Goal: Entertainment & Leisure: Browse casually

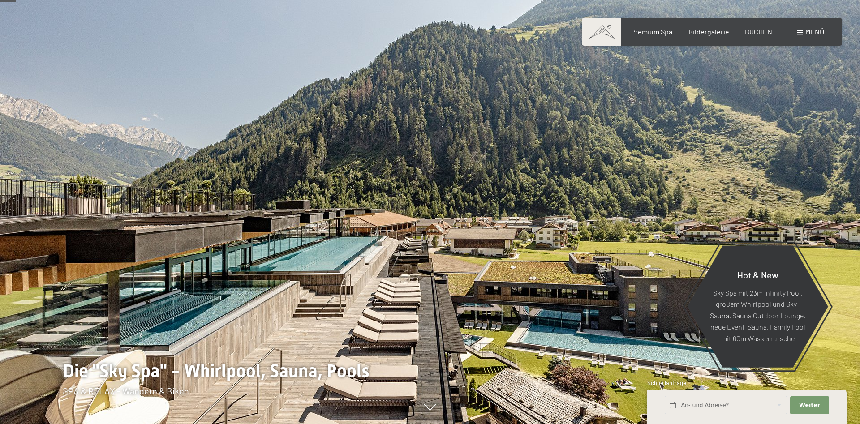
scroll to position [91, 0]
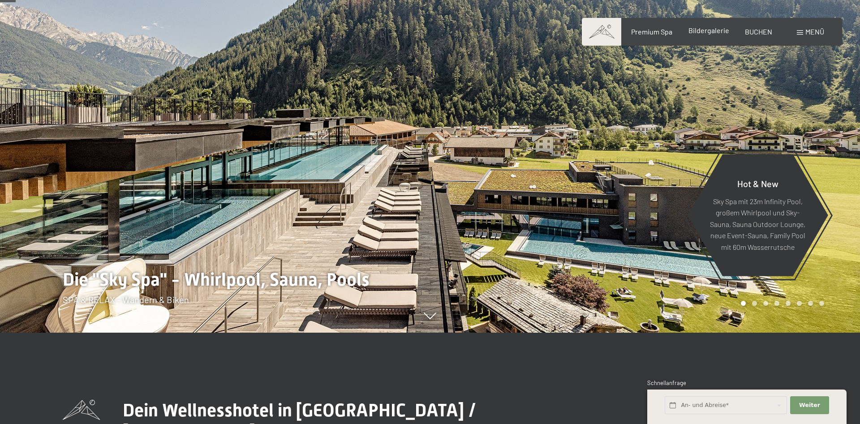
click at [713, 34] on span "Bildergalerie" at bounding box center [709, 30] width 41 height 9
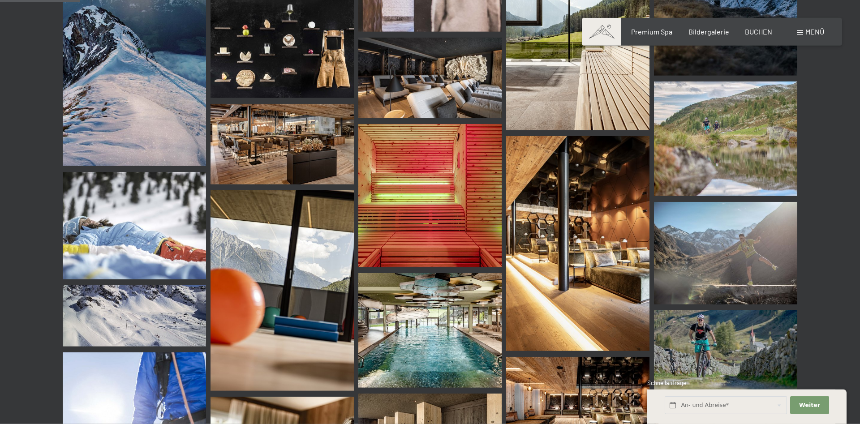
scroll to position [1143, 0]
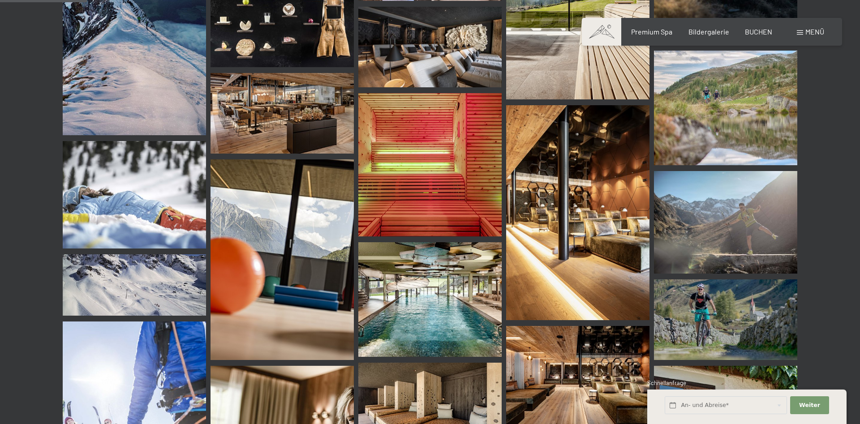
click at [565, 194] on img at bounding box center [577, 212] width 143 height 215
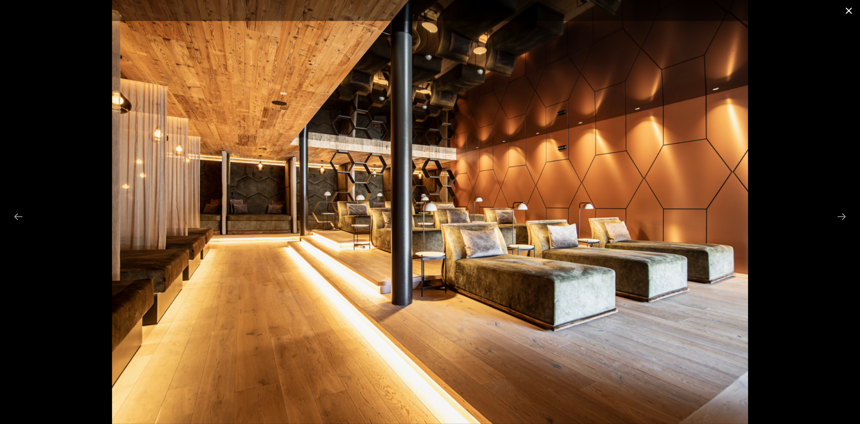
click at [851, 6] on button "Close gallery" at bounding box center [849, 10] width 22 height 21
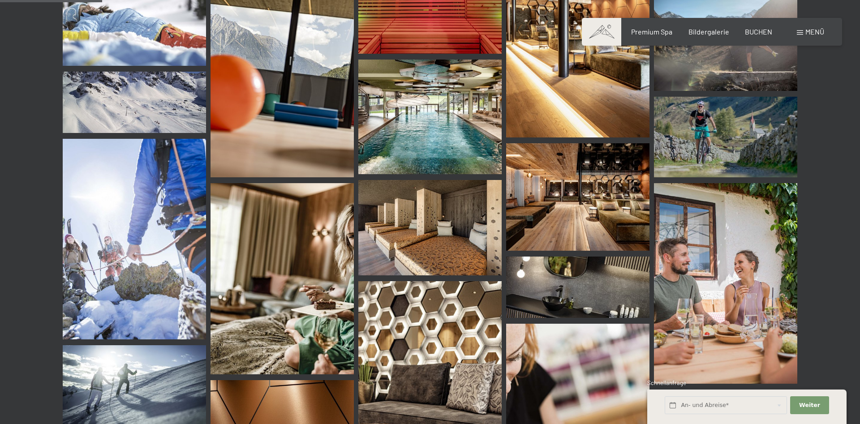
scroll to position [1463, 0]
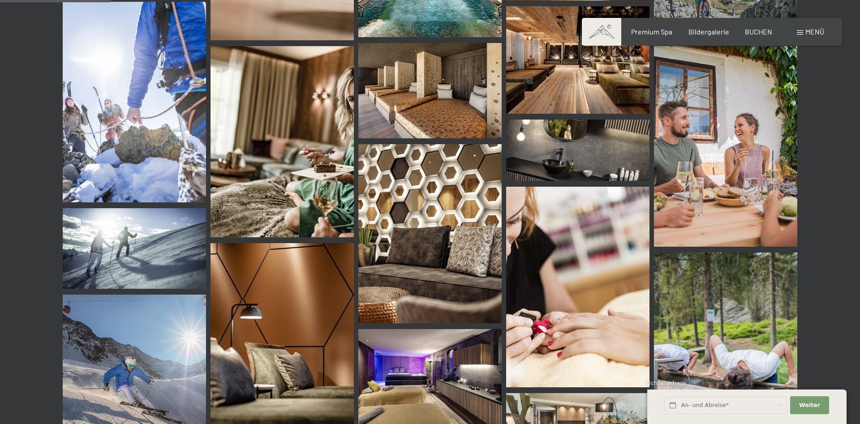
click at [398, 174] on img at bounding box center [429, 233] width 143 height 179
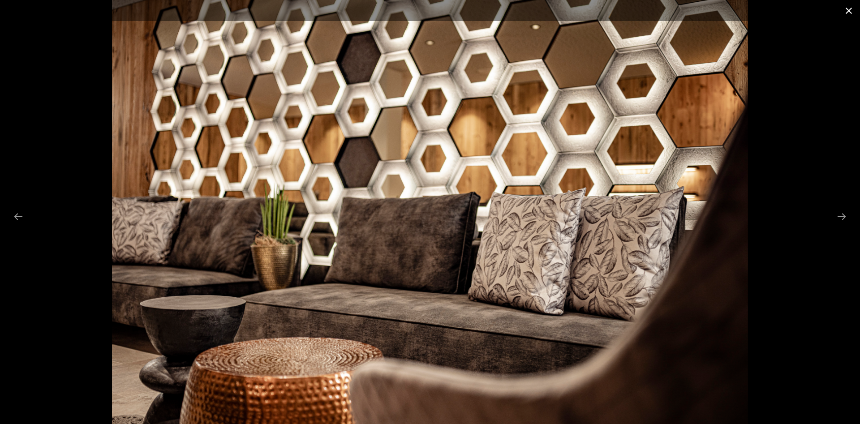
click at [843, 9] on button "Close gallery" at bounding box center [849, 10] width 22 height 21
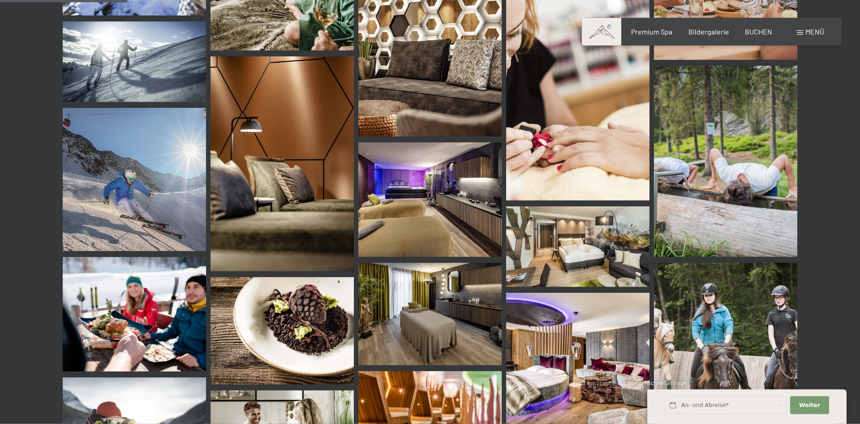
scroll to position [1691, 0]
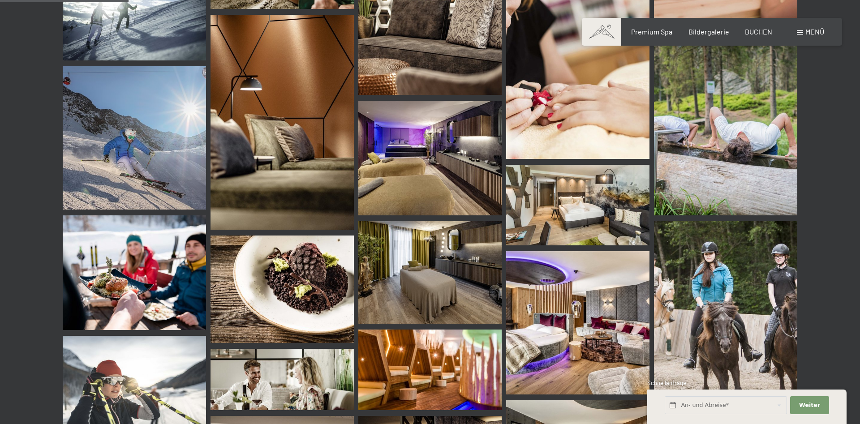
click at [547, 200] on img at bounding box center [577, 205] width 143 height 81
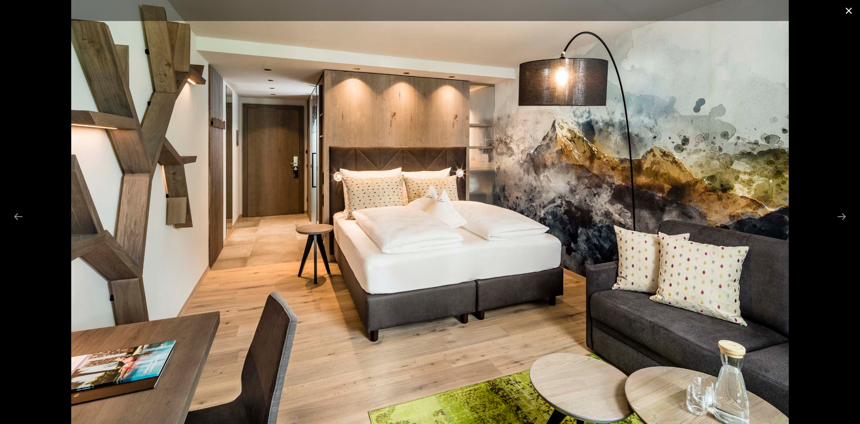
click at [846, 10] on button "Close gallery" at bounding box center [849, 10] width 22 height 21
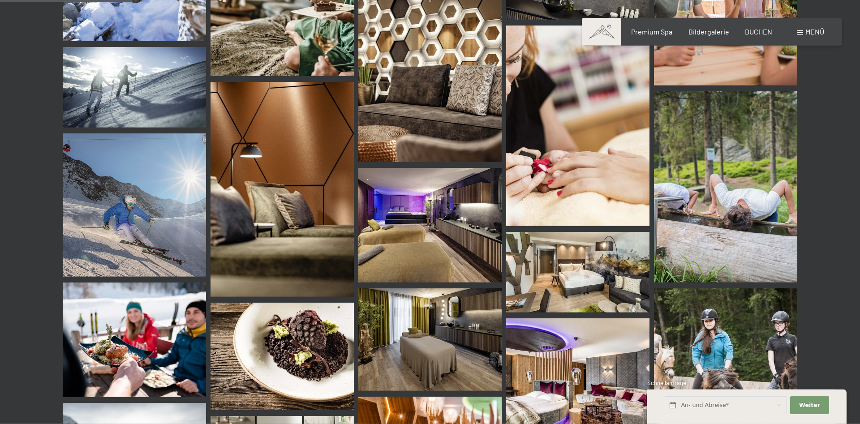
scroll to position [1600, 0]
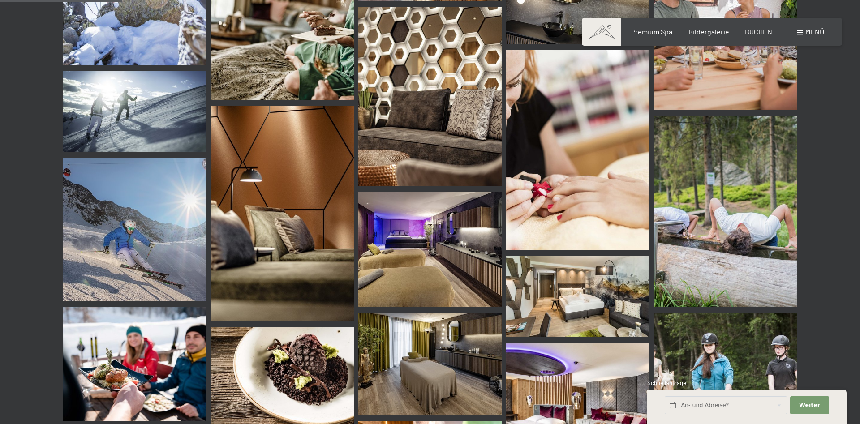
click at [592, 270] on img at bounding box center [577, 296] width 143 height 81
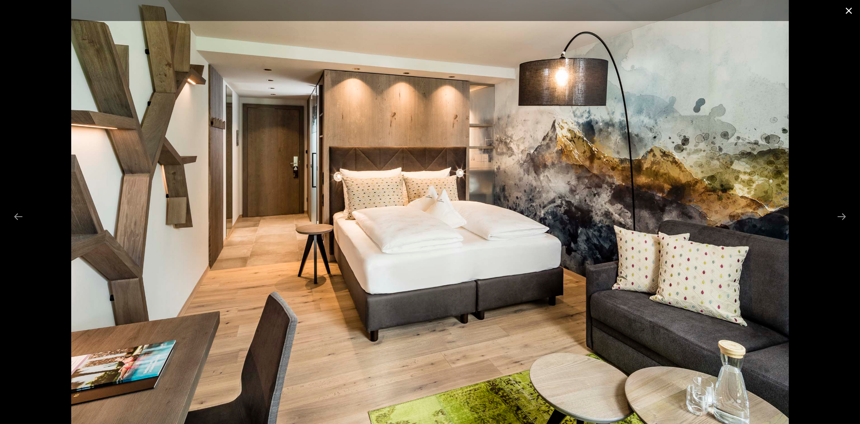
click at [852, 17] on button "Close gallery" at bounding box center [849, 10] width 22 height 21
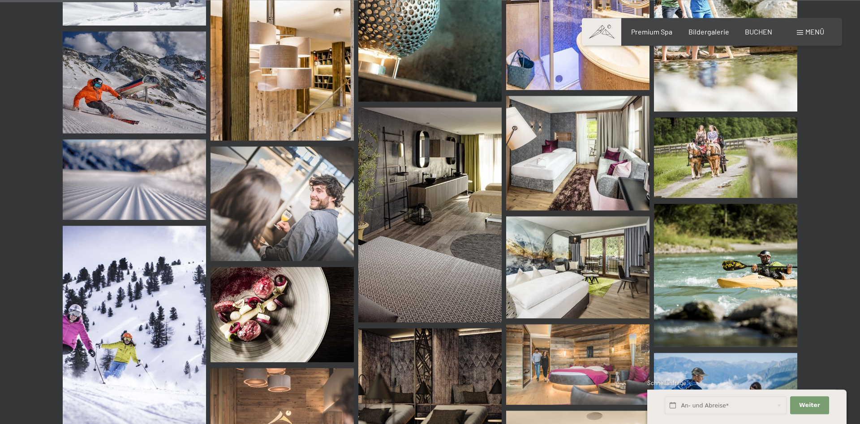
scroll to position [2423, 0]
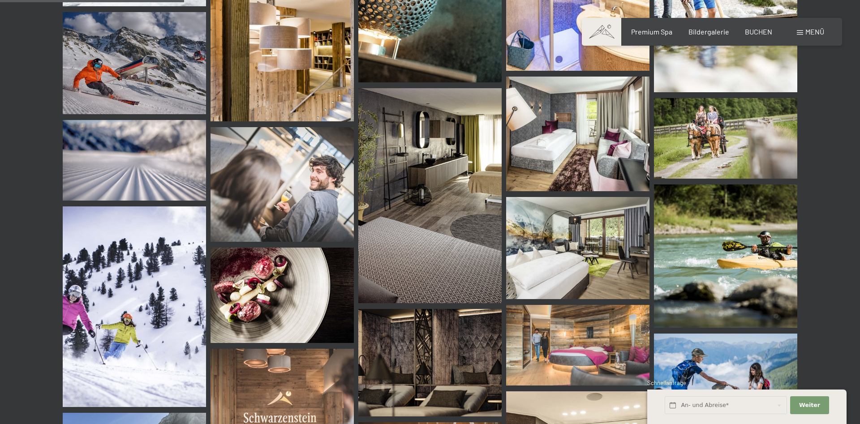
click at [576, 233] on img at bounding box center [577, 248] width 143 height 103
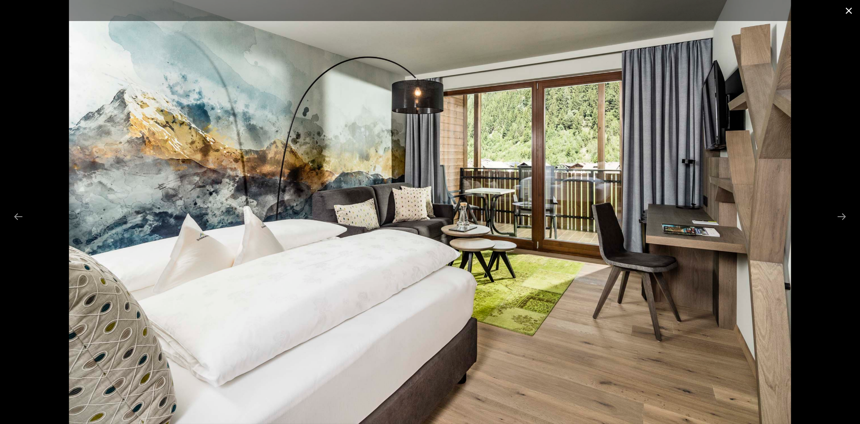
click at [854, 18] on button "Close gallery" at bounding box center [849, 10] width 22 height 21
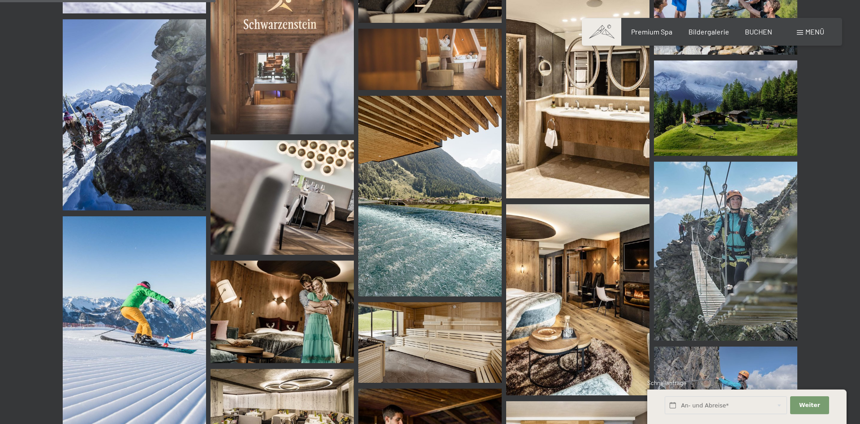
scroll to position [2834, 0]
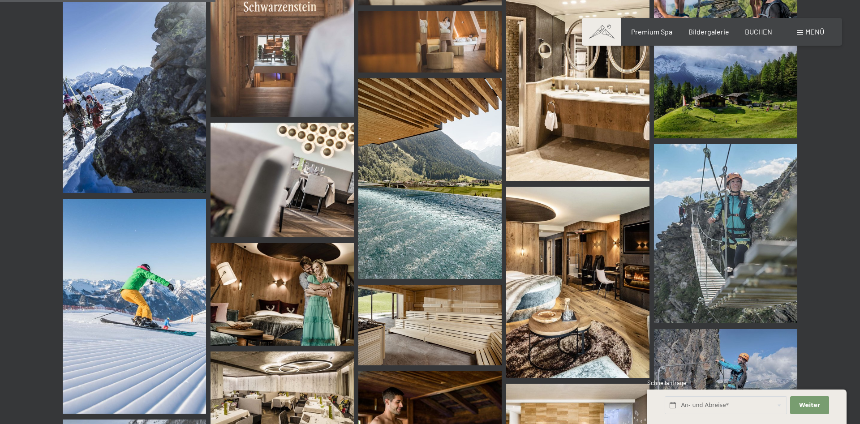
click at [625, 296] on img at bounding box center [577, 282] width 143 height 191
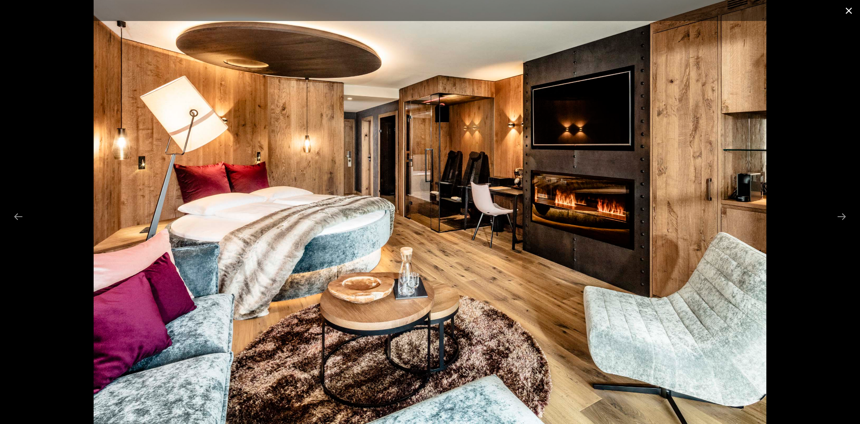
click at [847, 14] on button "Close gallery" at bounding box center [849, 10] width 22 height 21
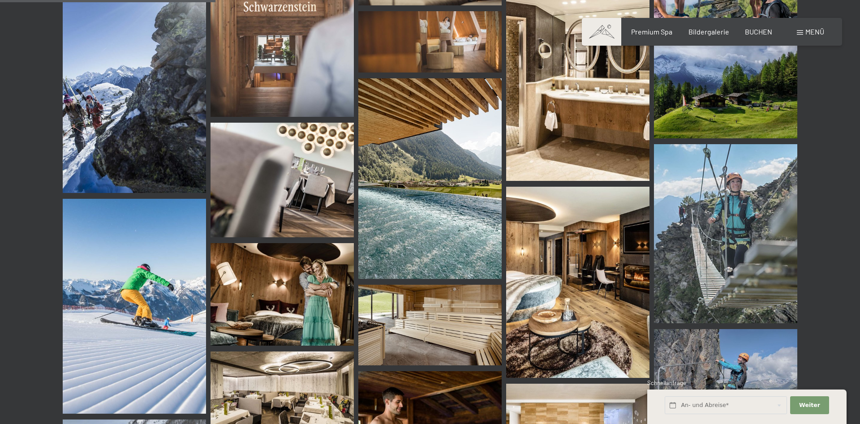
click at [552, 247] on img at bounding box center [577, 282] width 143 height 191
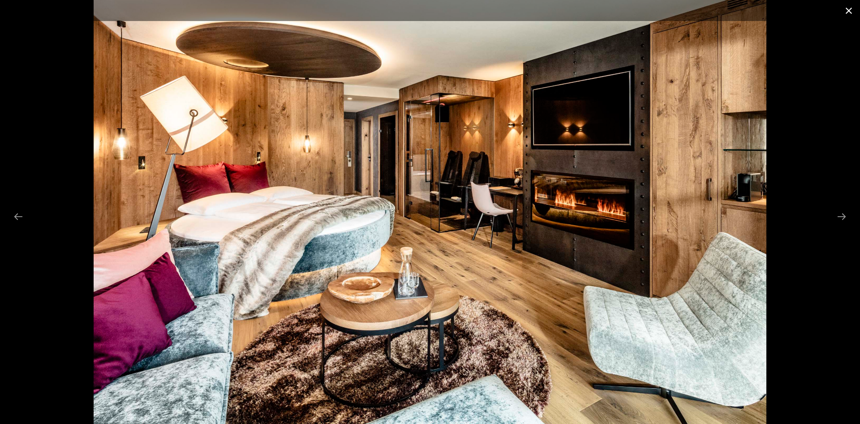
click at [843, 13] on button "Close gallery" at bounding box center [849, 10] width 22 height 21
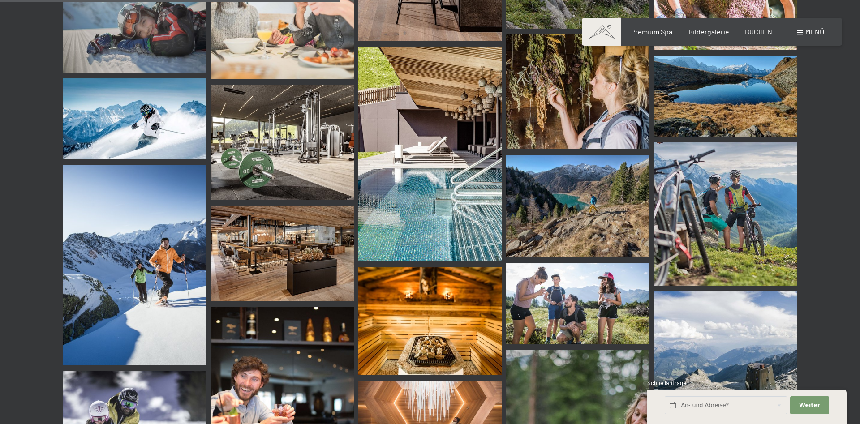
scroll to position [4479, 0]
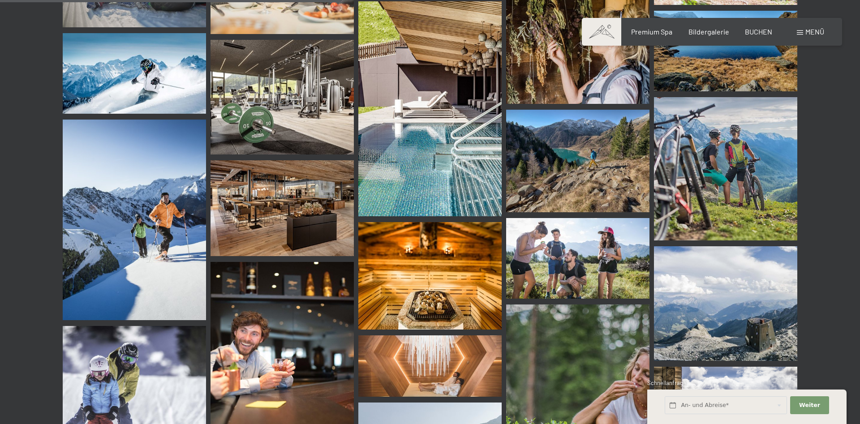
click at [253, 97] on img at bounding box center [282, 97] width 143 height 115
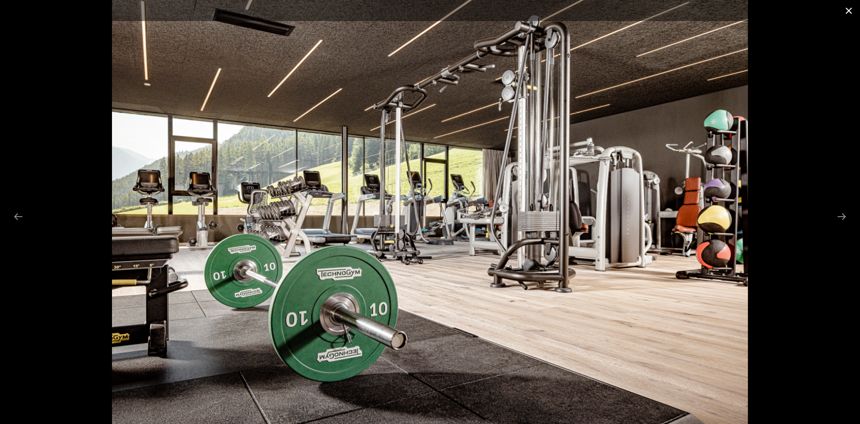
click at [854, 14] on button "Close gallery" at bounding box center [849, 10] width 22 height 21
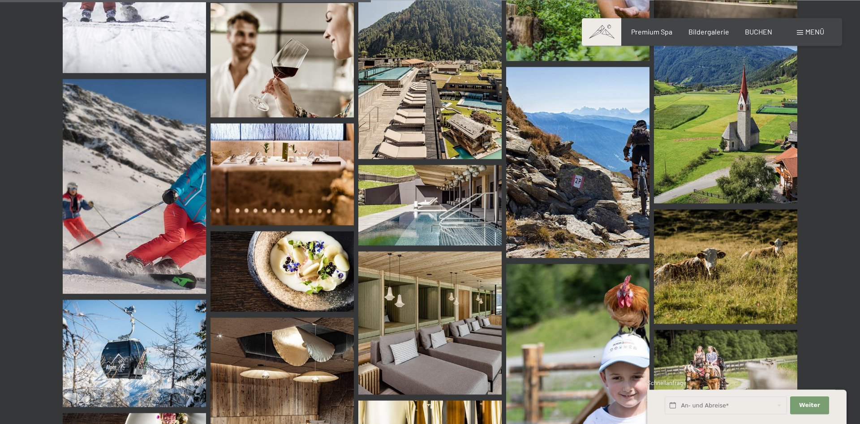
scroll to position [4936, 0]
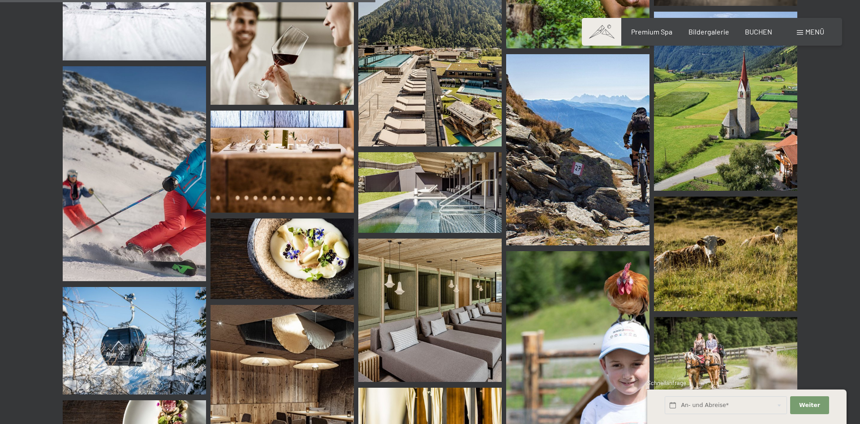
click at [432, 292] on img at bounding box center [429, 310] width 143 height 143
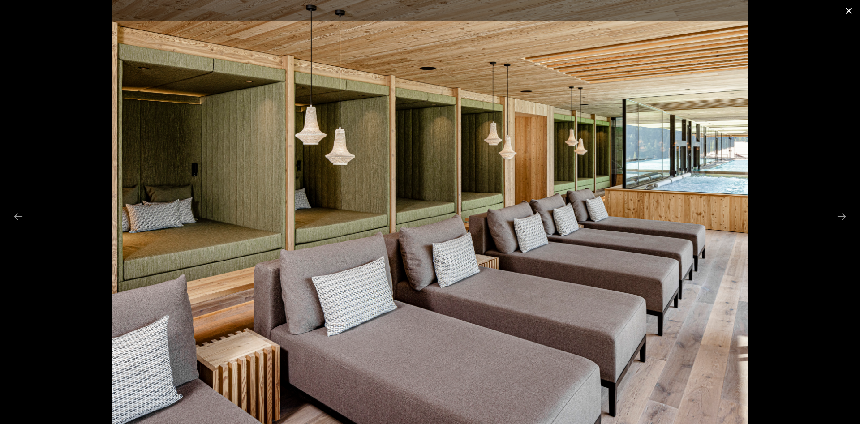
click at [851, 11] on button "Close gallery" at bounding box center [849, 10] width 22 height 21
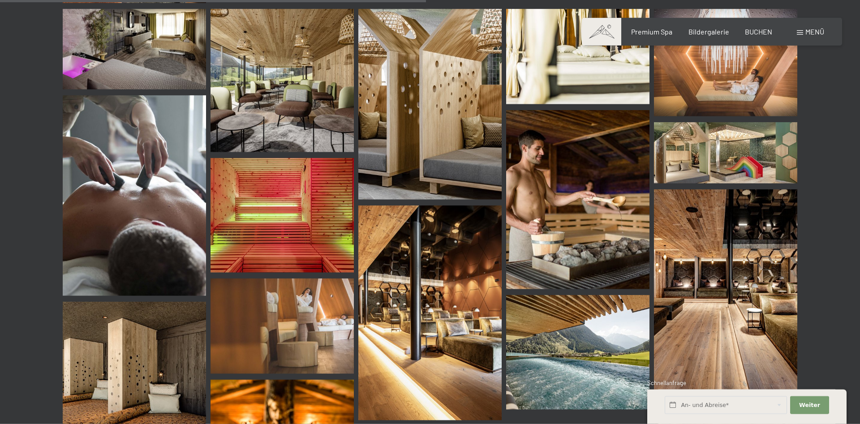
scroll to position [5622, 0]
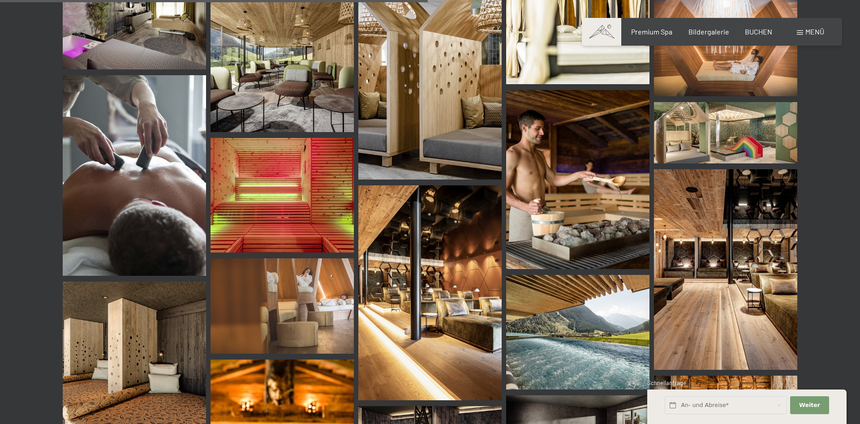
click at [714, 242] on img at bounding box center [725, 269] width 143 height 201
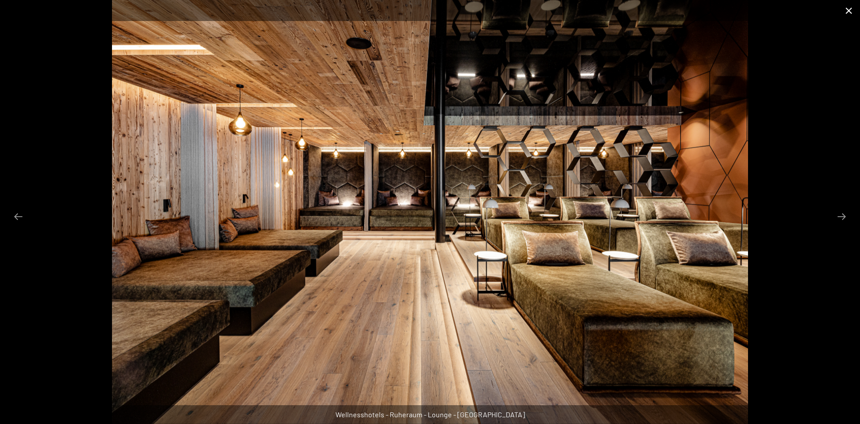
click at [850, 9] on button "Close gallery" at bounding box center [849, 10] width 22 height 21
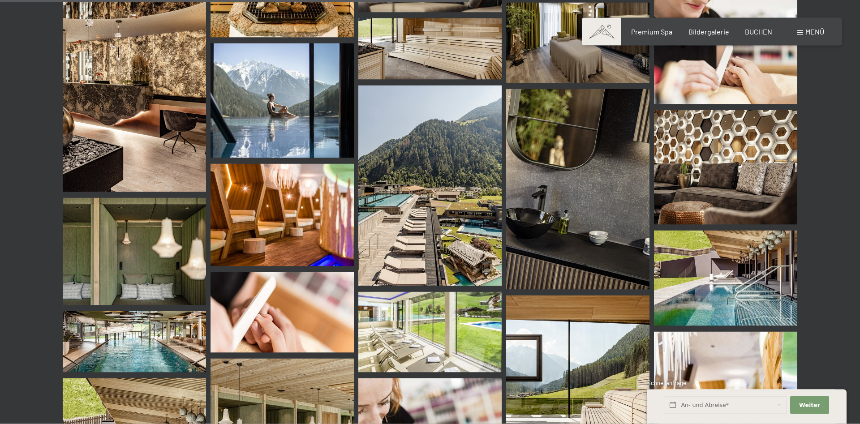
scroll to position [6171, 0]
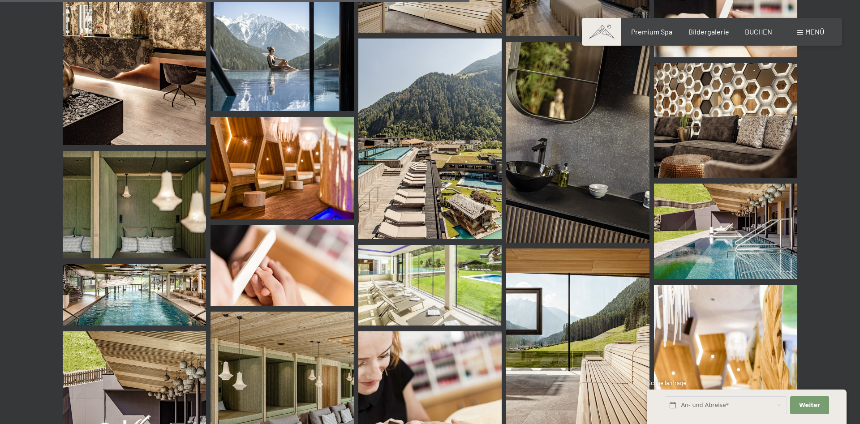
click at [453, 170] on img at bounding box center [429, 139] width 143 height 201
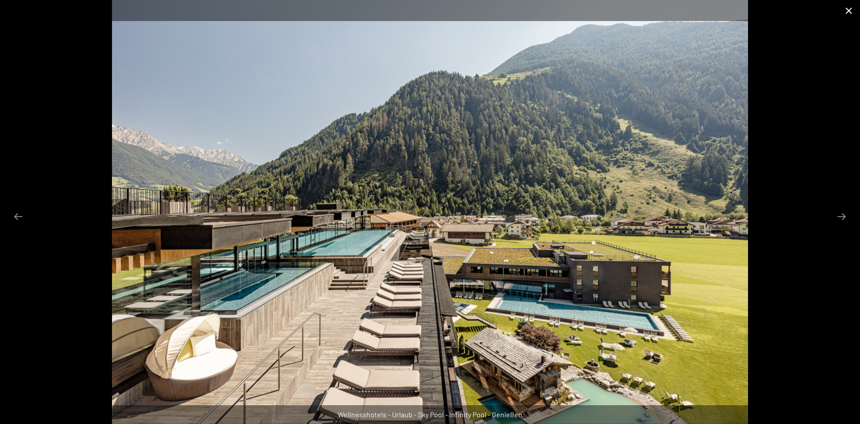
click at [848, 7] on button "Close gallery" at bounding box center [849, 10] width 22 height 21
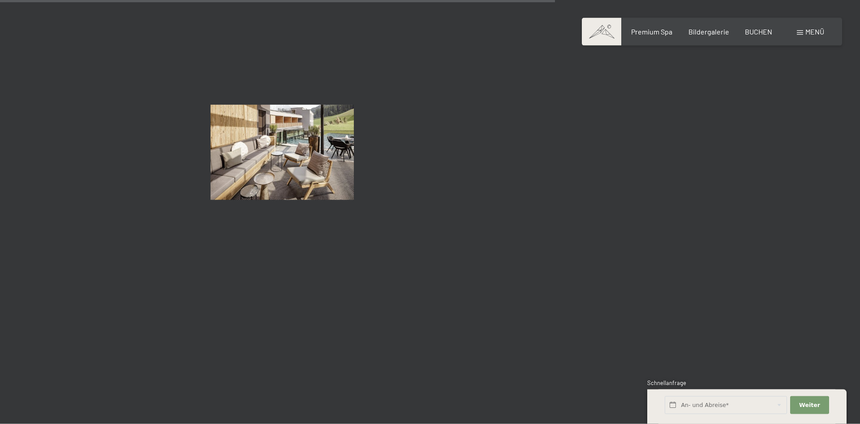
scroll to position [7313, 0]
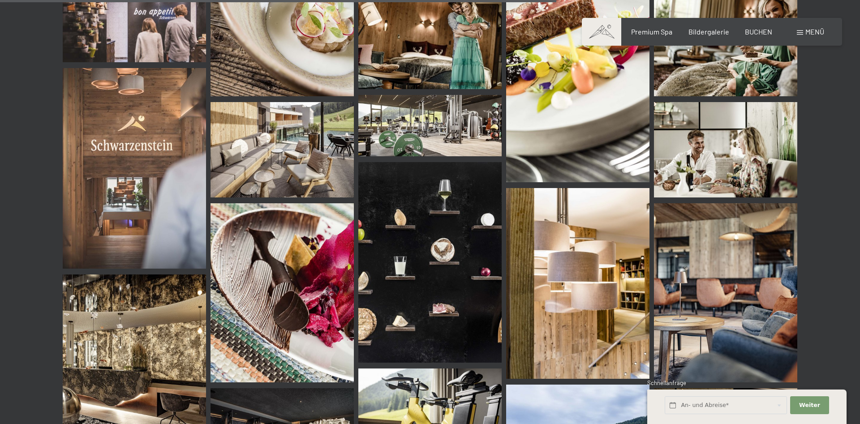
click at [158, 183] on img at bounding box center [134, 168] width 143 height 201
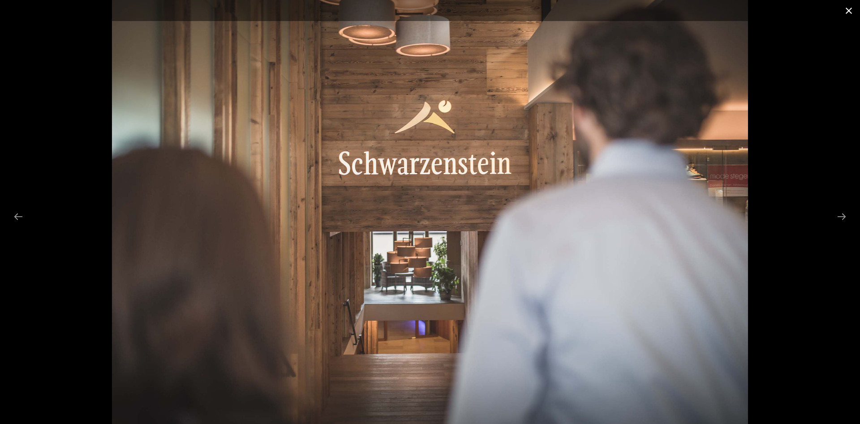
click at [845, 9] on button "Close gallery" at bounding box center [849, 10] width 22 height 21
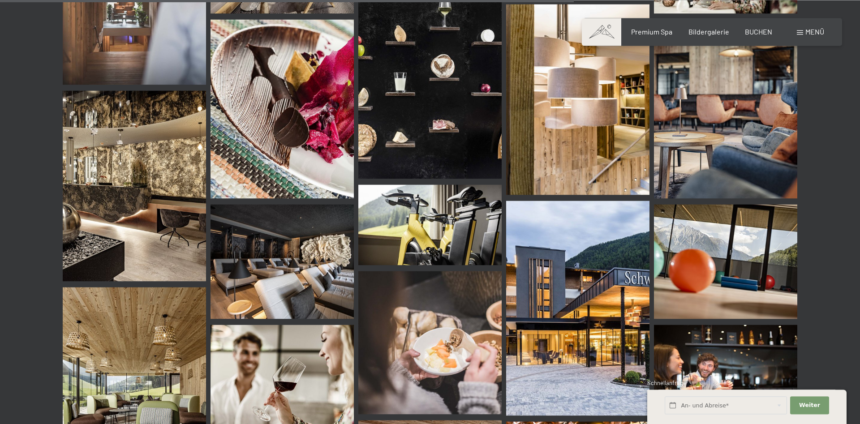
scroll to position [7542, 0]
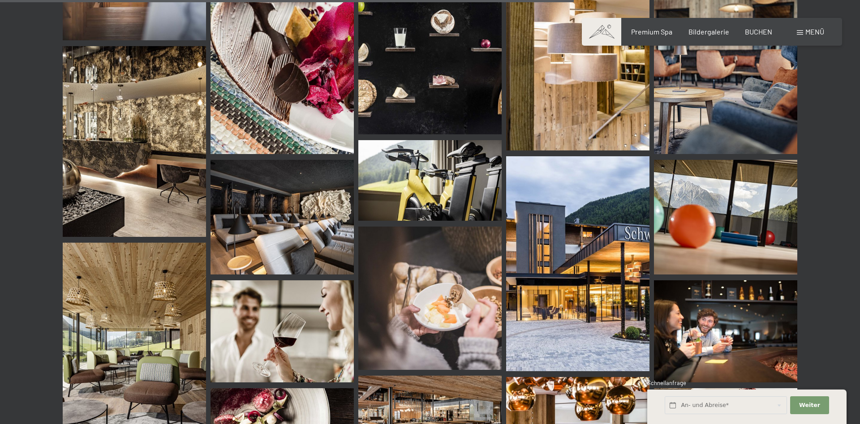
click at [565, 287] on img at bounding box center [577, 263] width 143 height 215
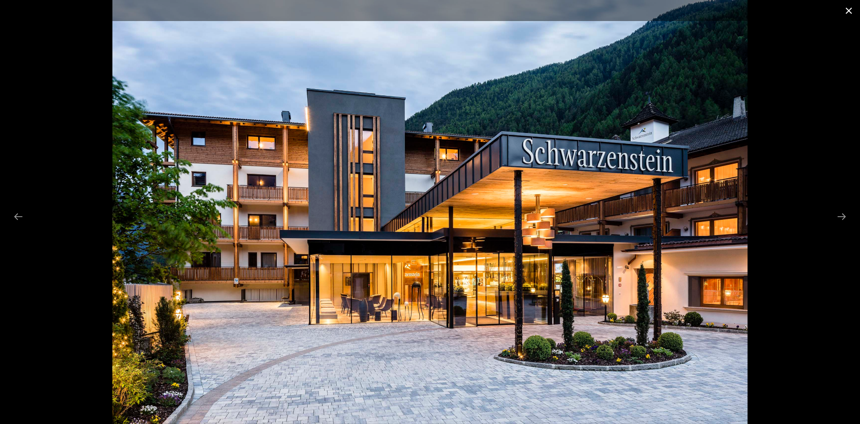
click at [846, 11] on button "Close gallery" at bounding box center [849, 10] width 22 height 21
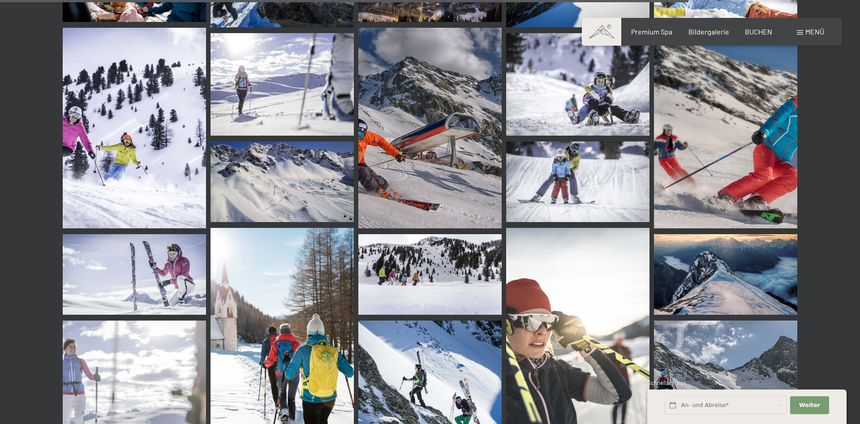
scroll to position [9050, 0]
